Goal: Task Accomplishment & Management: Use online tool/utility

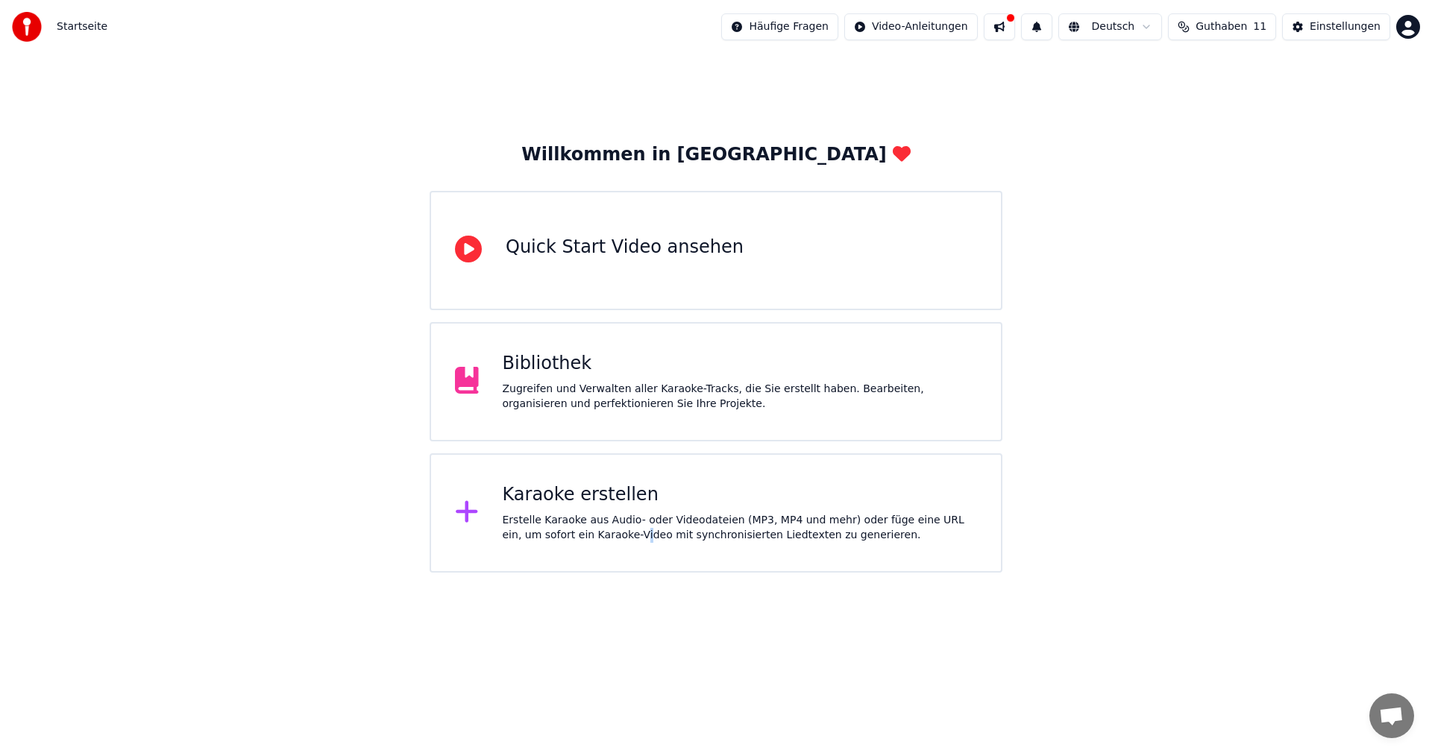
click at [598, 538] on div "Erstelle Karaoke aus Audio- oder Videodateien (MP3, MP4 und mehr) oder füge ein…" at bounding box center [740, 528] width 475 height 30
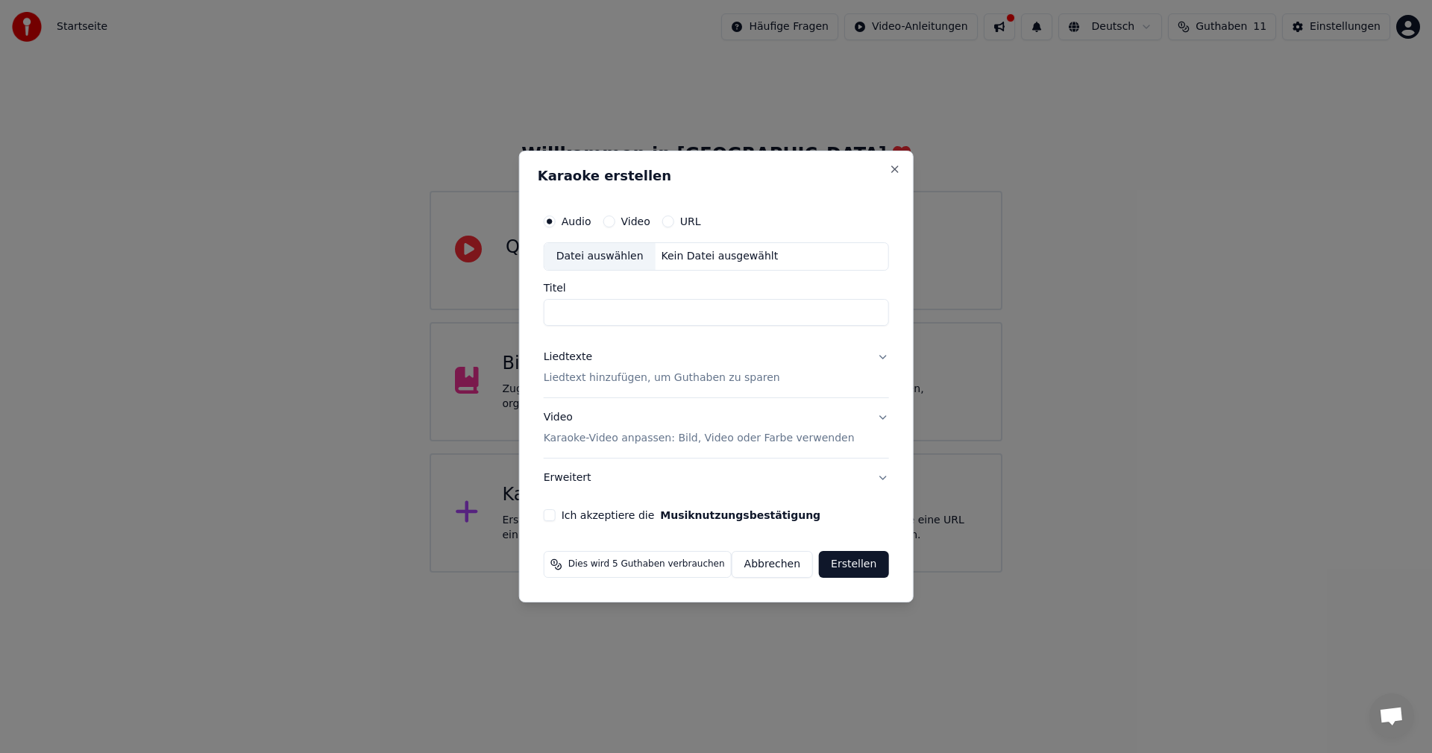
click at [785, 561] on button "Abbrechen" at bounding box center [772, 564] width 81 height 27
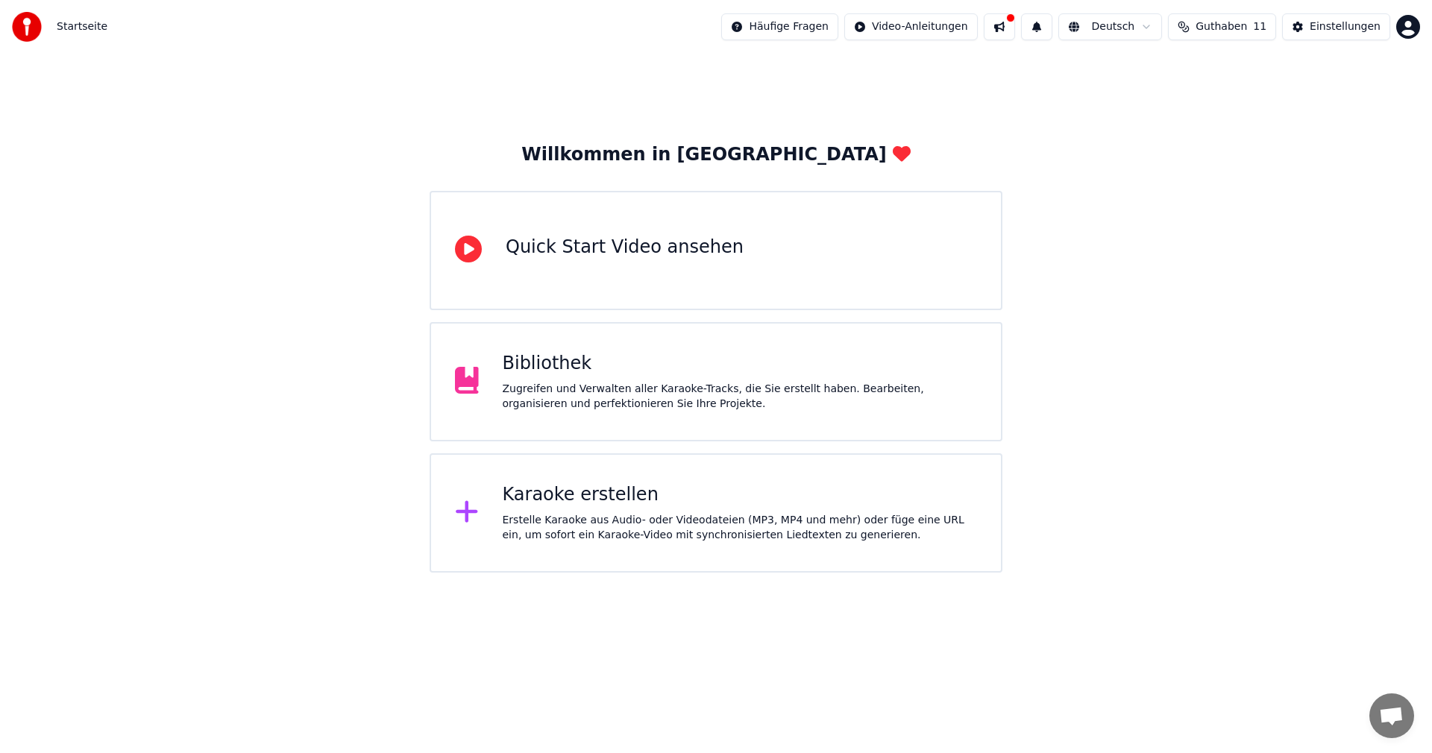
click at [581, 397] on div "Zugreifen und Verwalten aller Karaoke-Tracks, die Sie erstellt haben. Bearbeite…" at bounding box center [740, 397] width 475 height 30
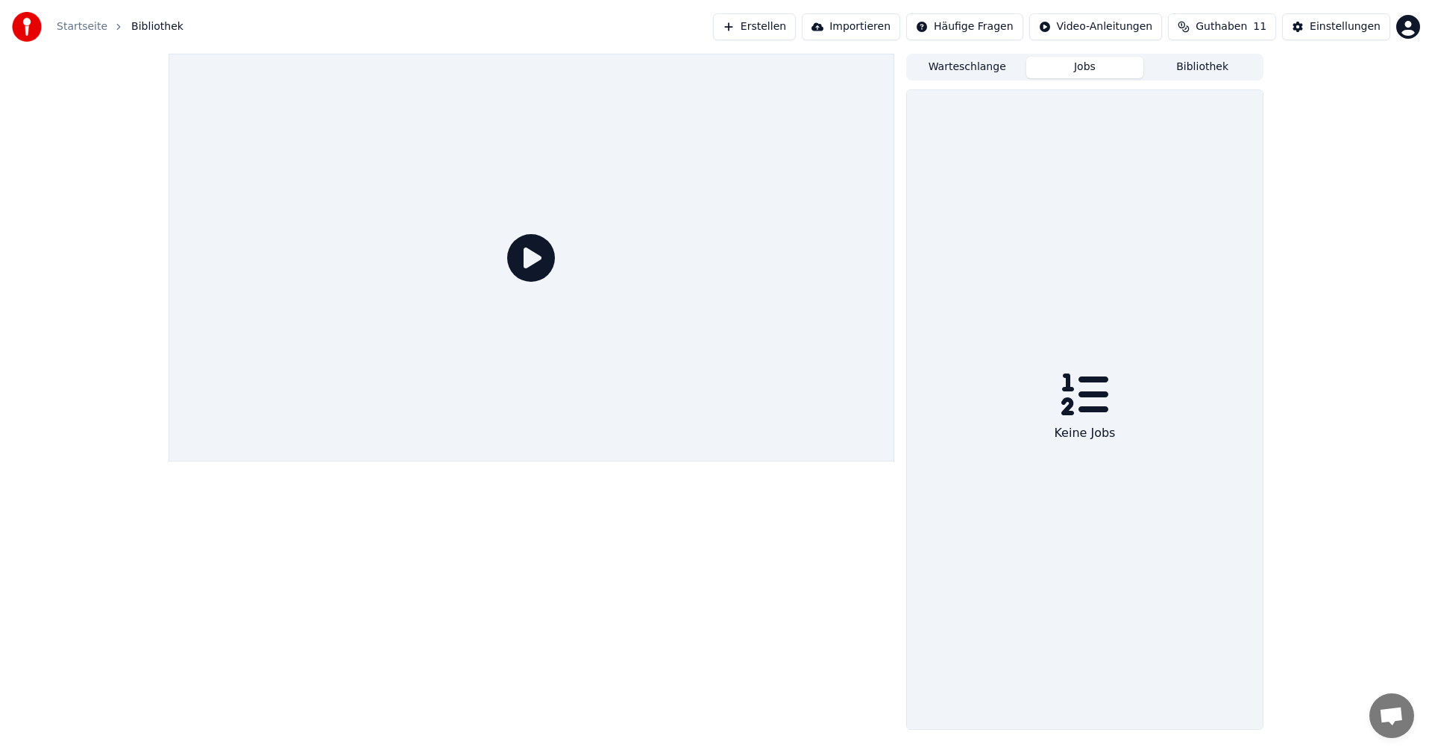
click at [1082, 64] on button "Jobs" at bounding box center [1085, 68] width 118 height 22
click at [985, 68] on button "Warteschlange" at bounding box center [968, 68] width 118 height 22
click at [960, 69] on button "Warteschlange" at bounding box center [968, 68] width 118 height 22
